Goal: Task Accomplishment & Management: Complete application form

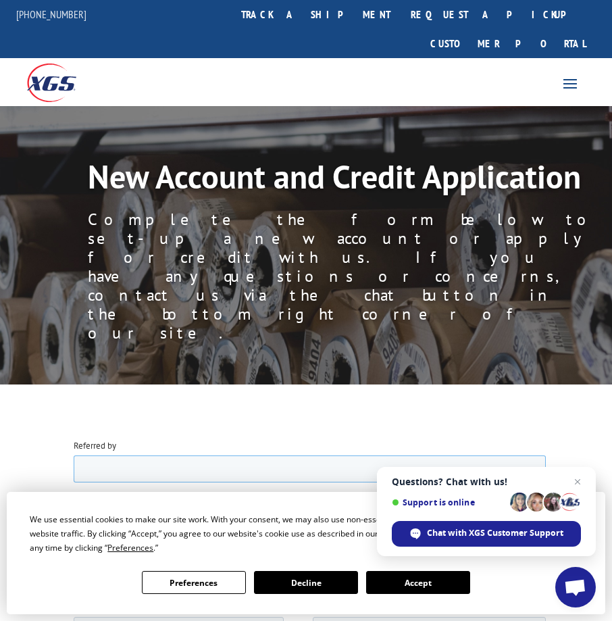
click at [111, 471] on input "Referred by" at bounding box center [309, 467] width 472 height 27
type input "e"
type input "Engineered Floors"
click at [87, 573] on input "Company name" at bounding box center [309, 573] width 472 height 27
type input "Four [PERSON_NAME] Management Co"
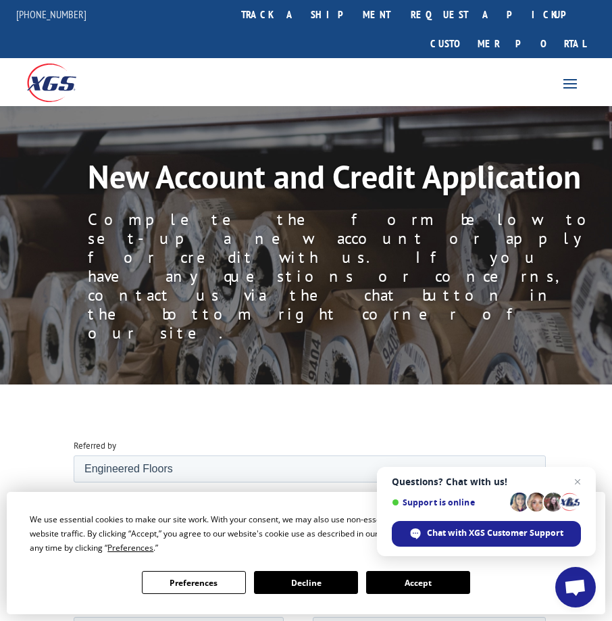
click at [413, 586] on button "Accept" at bounding box center [418, 582] width 104 height 23
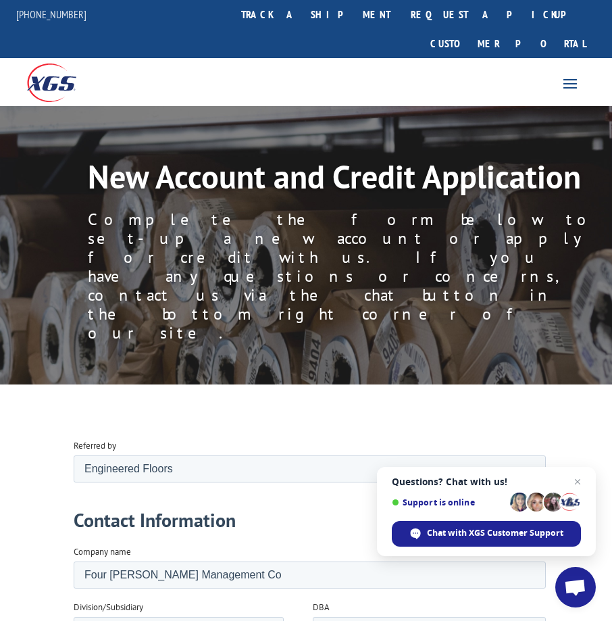
type input "[PERSON_NAME]"
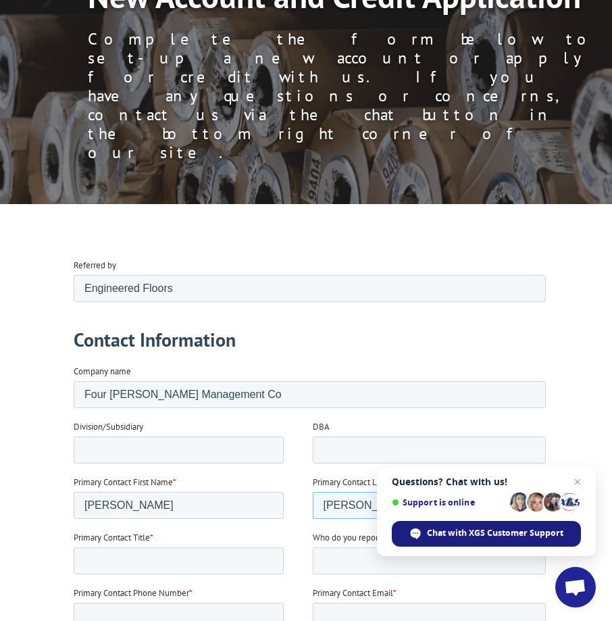
scroll to position [203, 0]
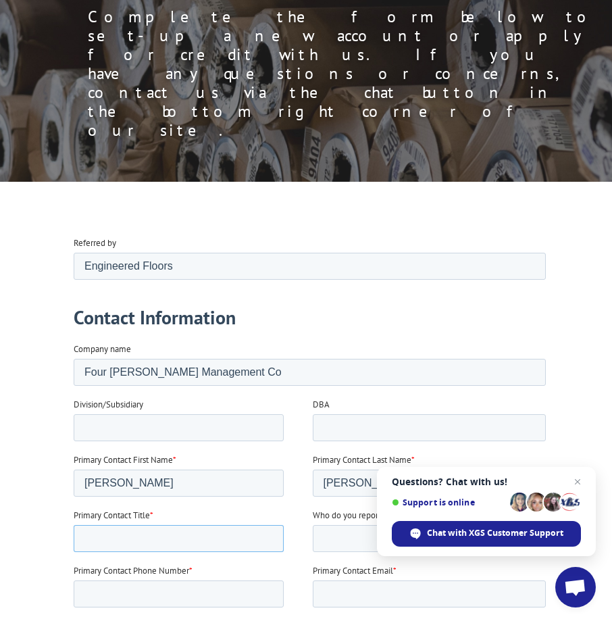
click at [101, 544] on input "Primary Contact Title *" at bounding box center [178, 537] width 210 height 27
type input "Owner"
click at [97, 594] on input "Primary Contact Phone Number *" at bounding box center [178, 592] width 210 height 27
type input "12164692367"
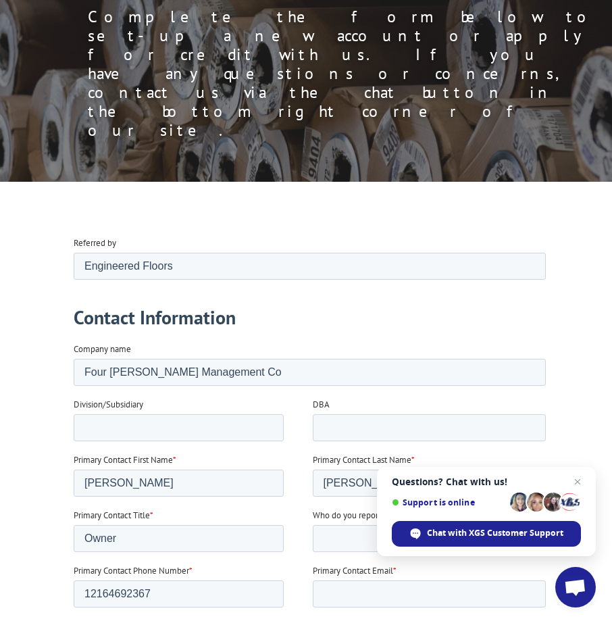
type input "[STREET_ADDRESS][PERSON_NAME]"
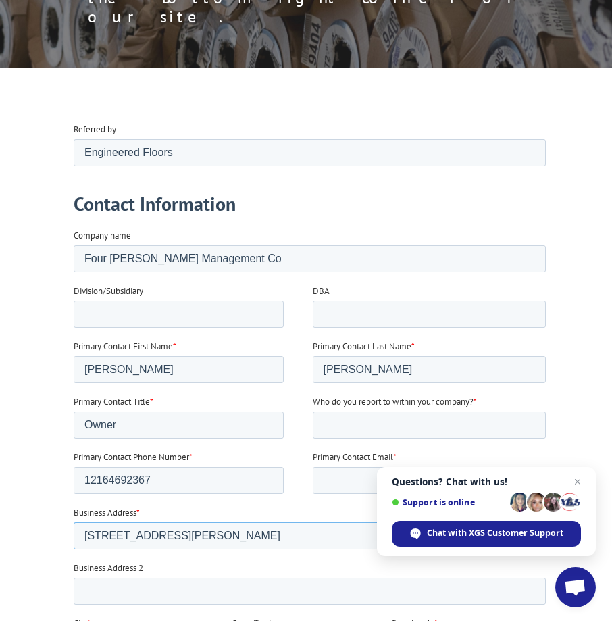
scroll to position [338, 0]
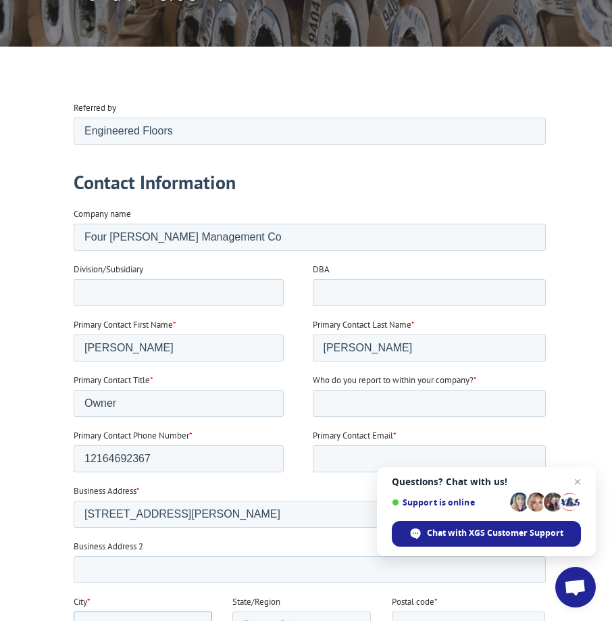
click at [95, 620] on input "City *" at bounding box center [142, 623] width 138 height 27
type input "Rocky River"
click at [352, 620] on select "Please Select [US_STATE] [US_STATE] [US_STATE] [US_STATE] [US_STATE] [US_STATE]…" at bounding box center [301, 623] width 138 height 27
select select "[US_STATE]"
click at [232, 613] on select "Please Select [US_STATE] [US_STATE] [US_STATE] [US_STATE] [US_STATE] [US_STATE]…" at bounding box center [301, 623] width 138 height 27
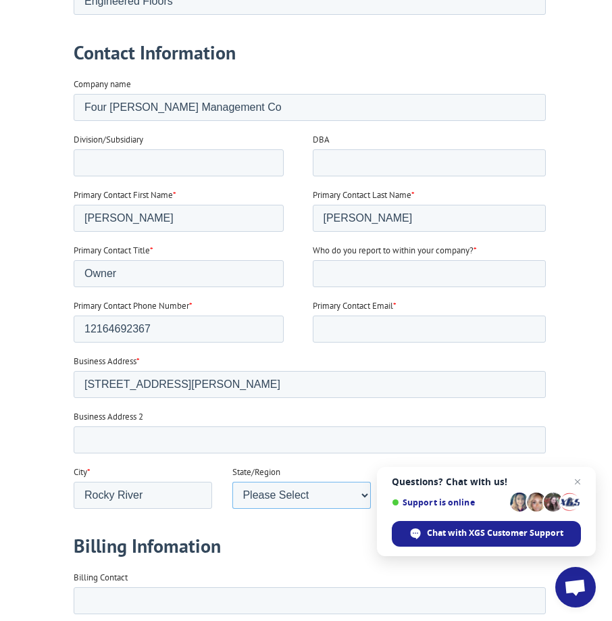
scroll to position [473, 0]
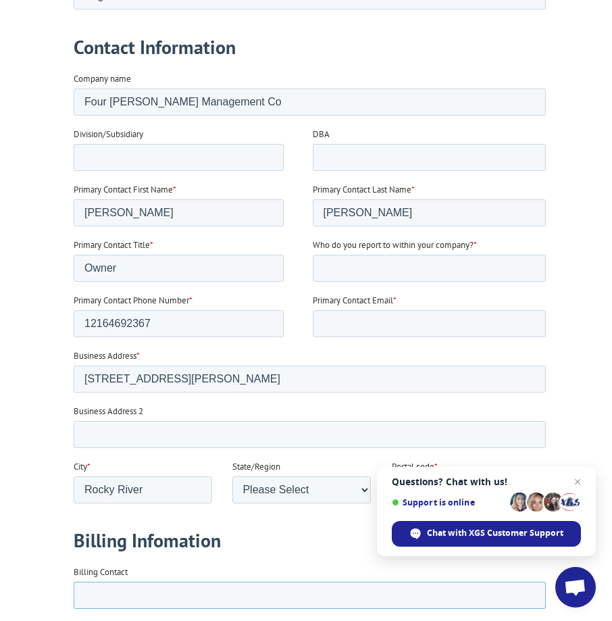
click at [95, 601] on input "Billing Contact" at bounding box center [309, 594] width 472 height 27
type input "[PERSON_NAME]"
type input "[PHONE_NUMBER]"
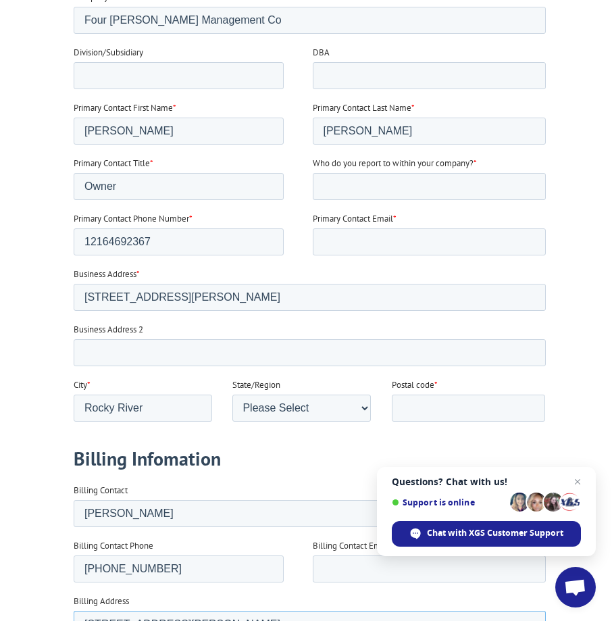
scroll to position [608, 0]
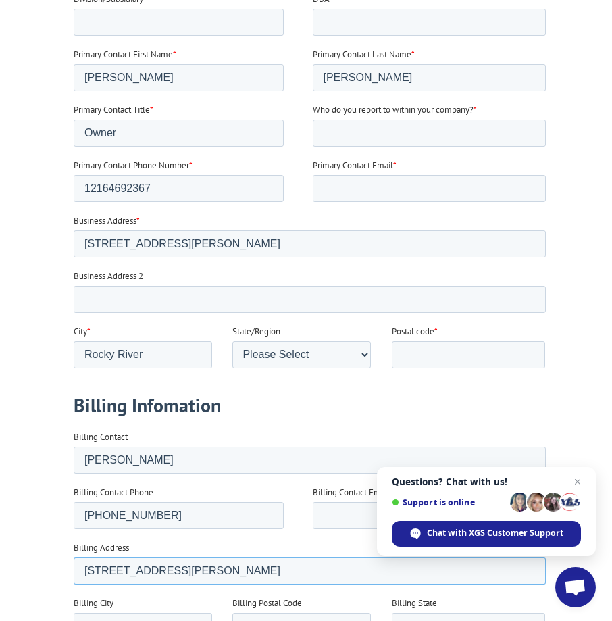
type input "2787 E Asplin Dr"
click at [103, 620] on input "Billing City" at bounding box center [142, 625] width 138 height 27
type input "Rocky River"
click at [253, 620] on input "Billing Postal Code" at bounding box center [301, 625] width 138 height 27
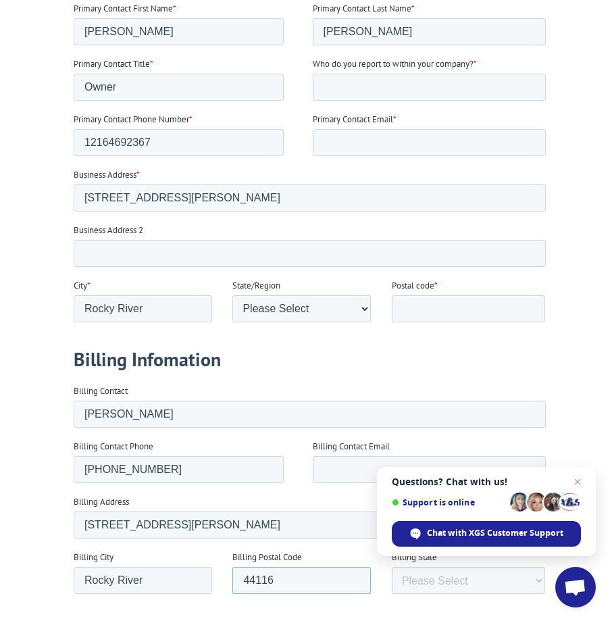
scroll to position [743, 0]
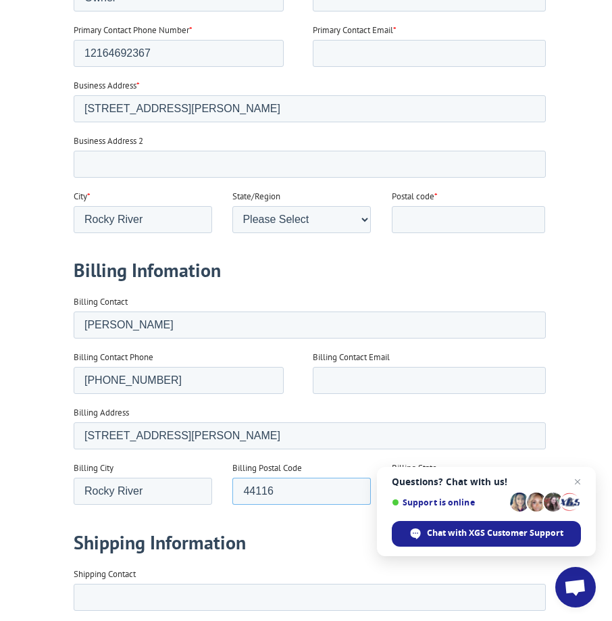
type input "44116"
click at [91, 600] on input "Shipping Contact" at bounding box center [309, 596] width 472 height 27
type input "Tom Gable"
type input "fourgablemgmt@aol.com"
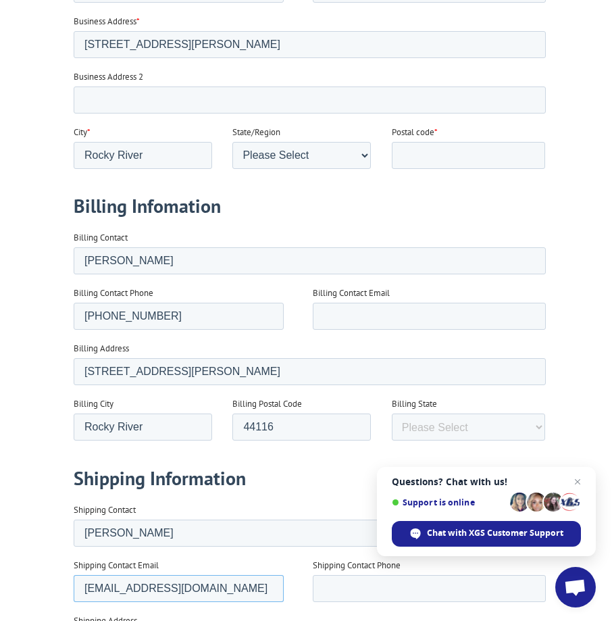
scroll to position [810, 0]
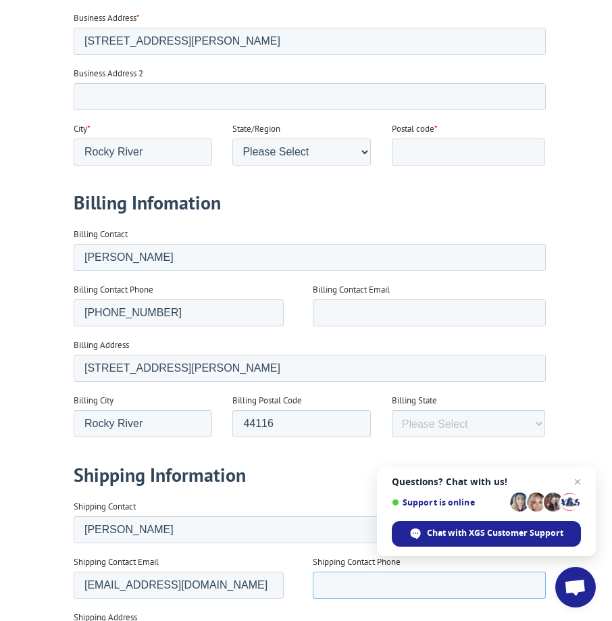
click at [325, 583] on input "Shipping Contact Phone" at bounding box center [429, 584] width 234 height 27
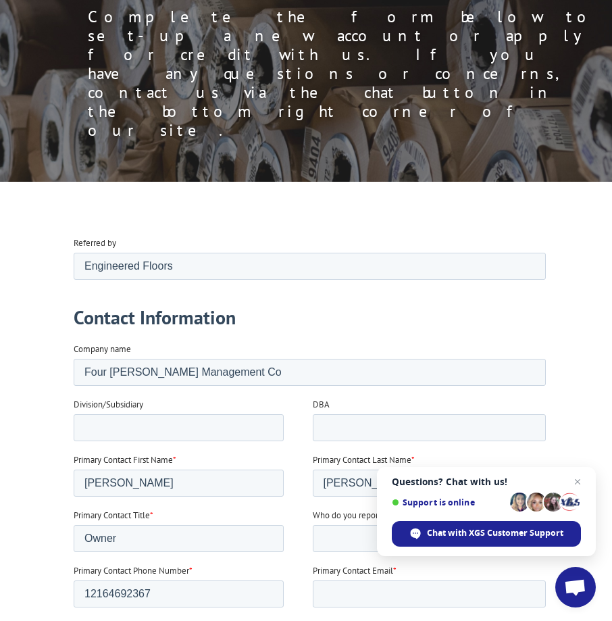
scroll to position [0, 0]
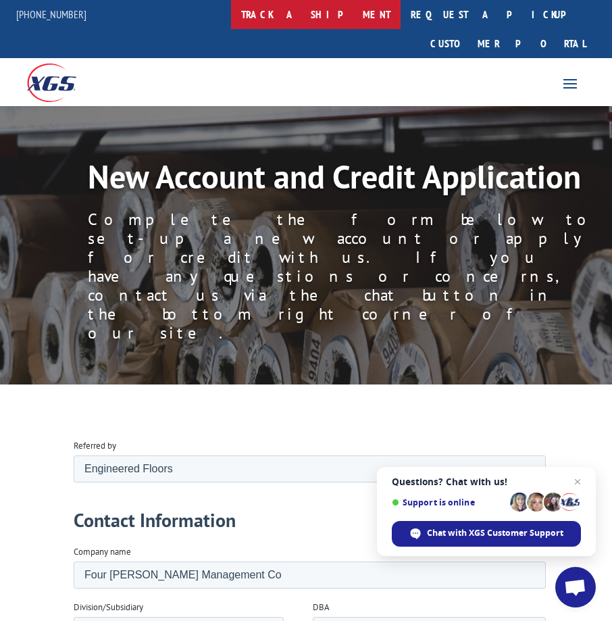
type input "216-469-2367"
click at [345, 9] on link "track a shipment" at bounding box center [315, 14] width 169 height 29
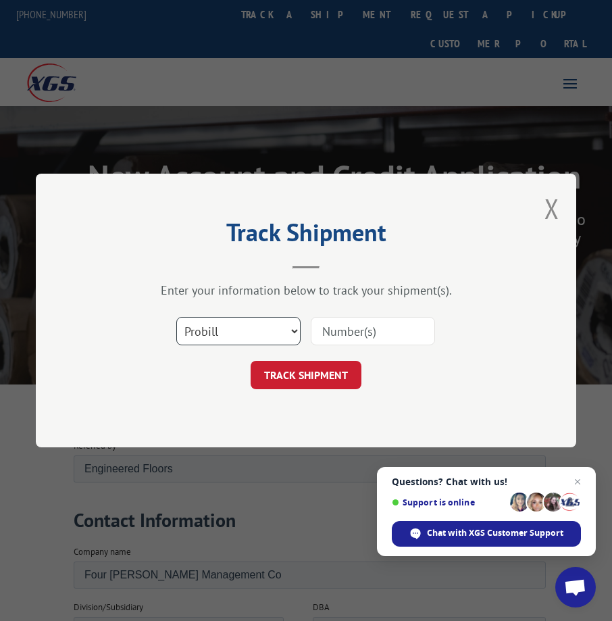
click at [289, 330] on select "Select category... Probill BOL PO" at bounding box center [238, 331] width 124 height 28
click at [176, 317] on select "Select category... Probill BOL PO" at bounding box center [238, 331] width 124 height 28
click at [320, 325] on input at bounding box center [373, 331] width 124 height 28
type input "17271339"
click at [311, 374] on button "TRACK SHIPMENT" at bounding box center [306, 375] width 111 height 28
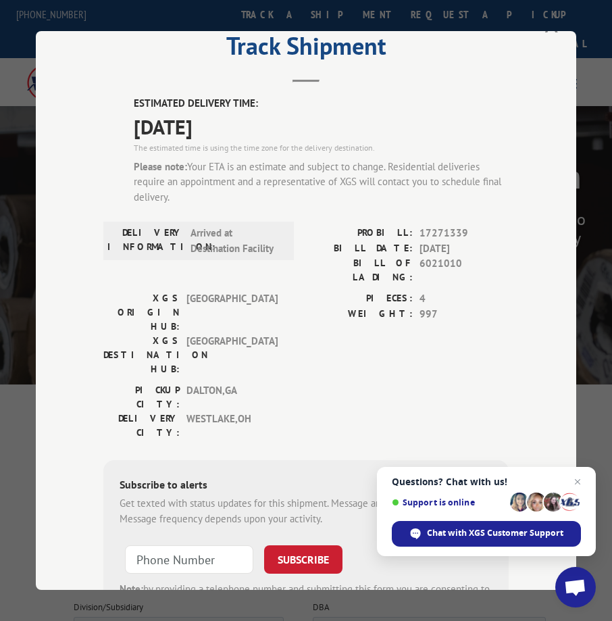
scroll to position [68, 0]
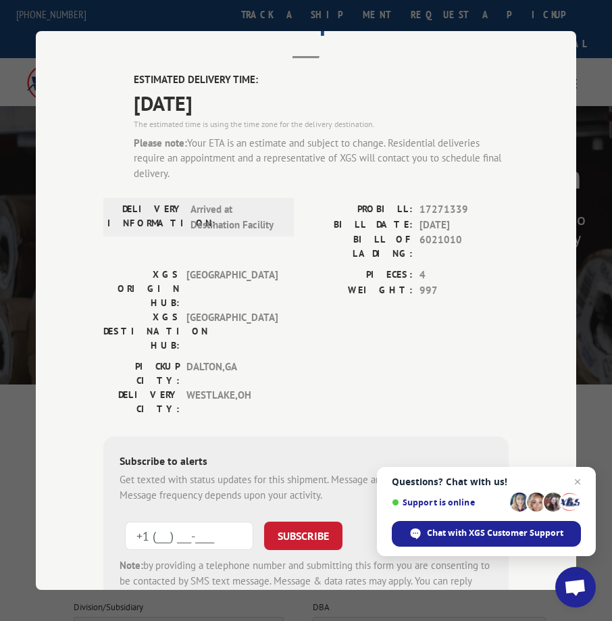
click at [138, 521] on input "+1 (___) ___-____" at bounding box center [189, 535] width 128 height 28
type input "+1 (216) 570-6781"
click at [286, 521] on button "SUBSCRIBE" at bounding box center [303, 535] width 78 height 28
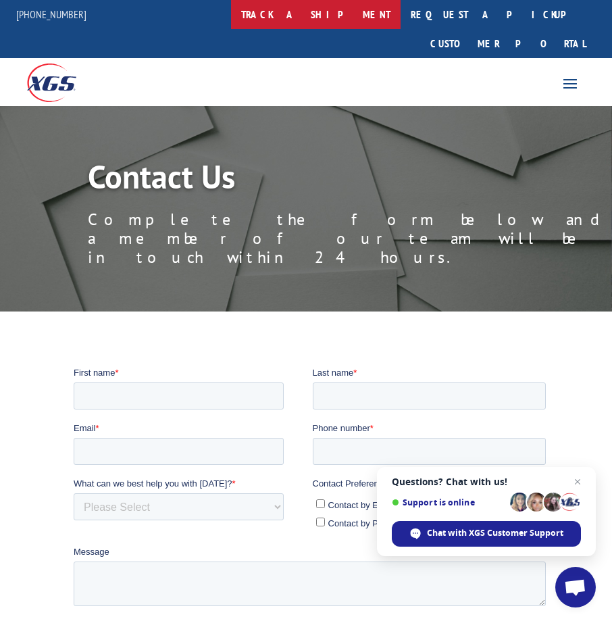
click at [346, 14] on link "track a shipment" at bounding box center [315, 14] width 169 height 29
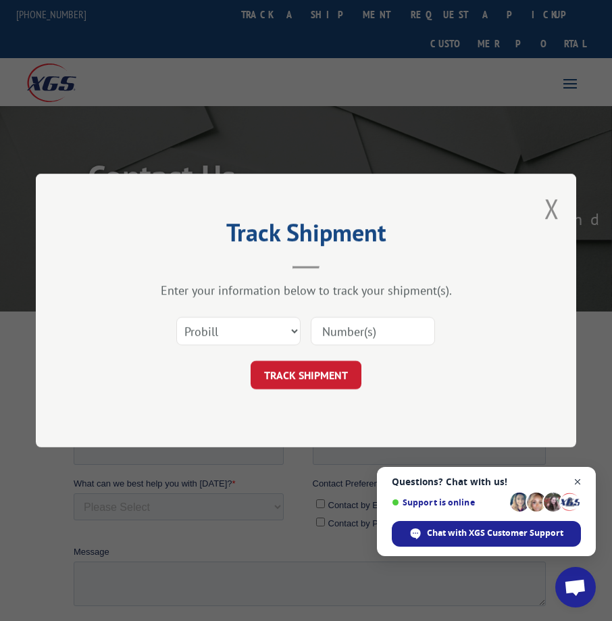
click at [578, 480] on span "Close chat" at bounding box center [577, 481] width 17 height 17
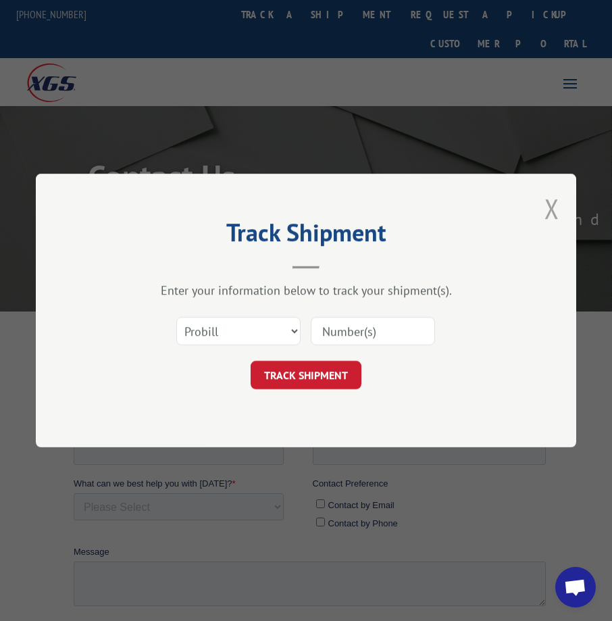
click at [552, 208] on button "Close modal" at bounding box center [551, 208] width 15 height 36
